Goal: Find specific page/section: Find specific page/section

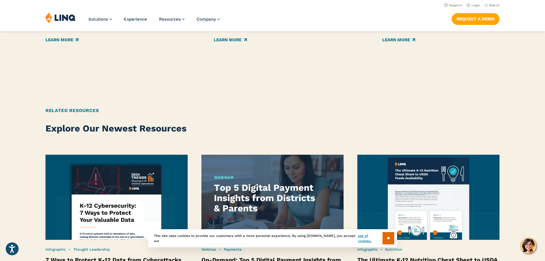
scroll to position [871, 0]
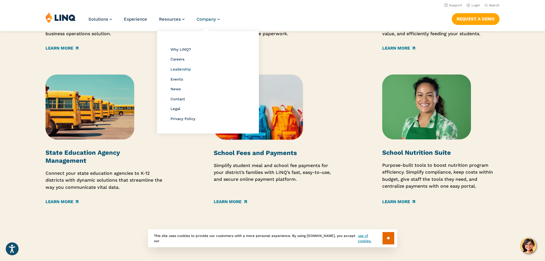
click at [176, 71] on span "Leadership" at bounding box center [181, 69] width 20 height 4
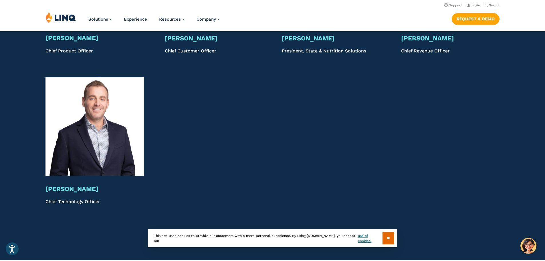
scroll to position [1270, 0]
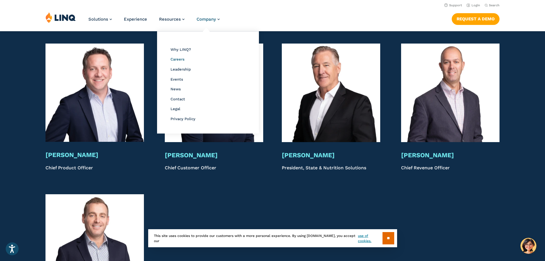
click at [179, 57] on span "Careers" at bounding box center [178, 59] width 14 height 4
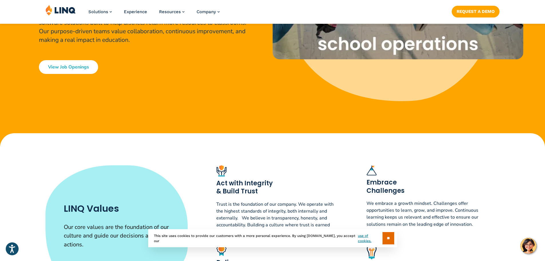
scroll to position [172, 0]
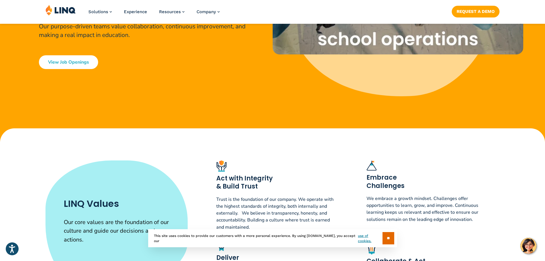
click at [67, 61] on link "View Job Openings" at bounding box center [68, 62] width 59 height 14
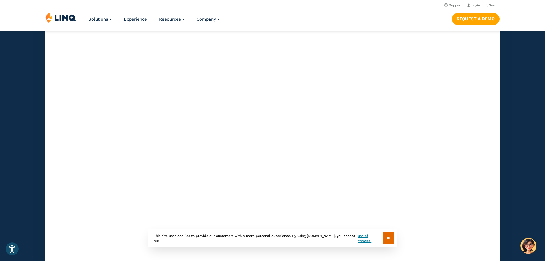
scroll to position [1670, 0]
